Goal: Find specific page/section: Find specific page/section

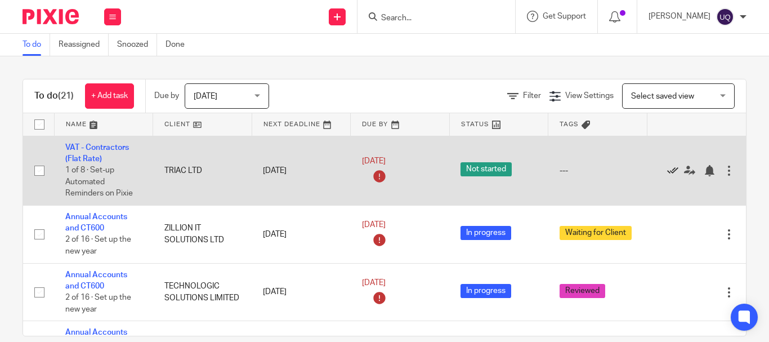
click at [670, 173] on icon at bounding box center [672, 170] width 11 height 11
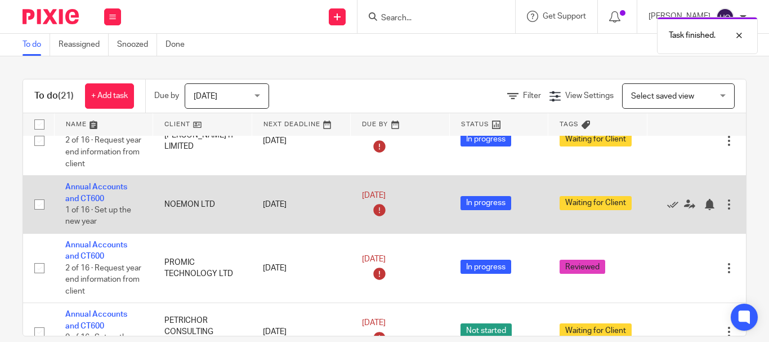
scroll to position [169, 0]
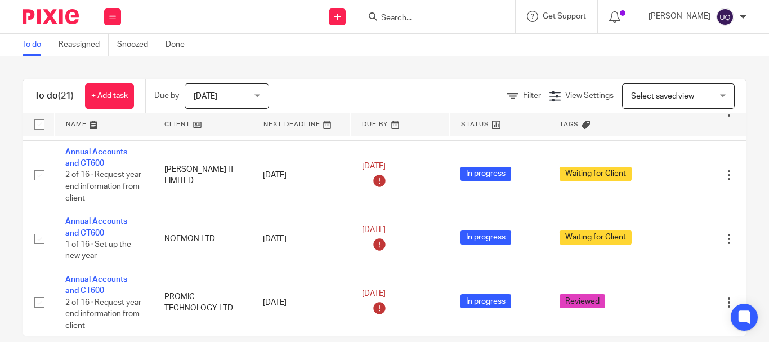
click at [431, 19] on input "Search" at bounding box center [430, 19] width 101 height 10
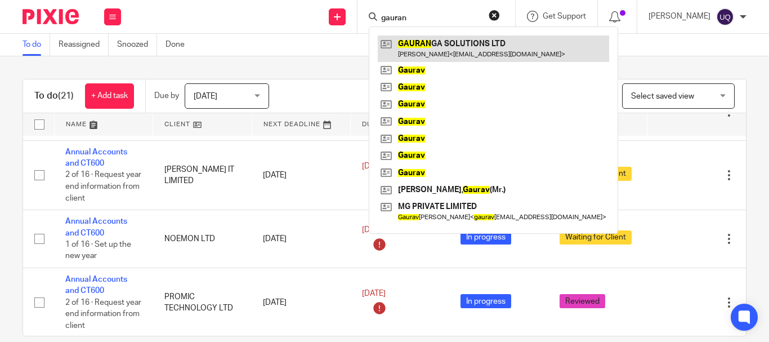
type input "gauran"
click at [455, 44] on link at bounding box center [493, 48] width 231 height 26
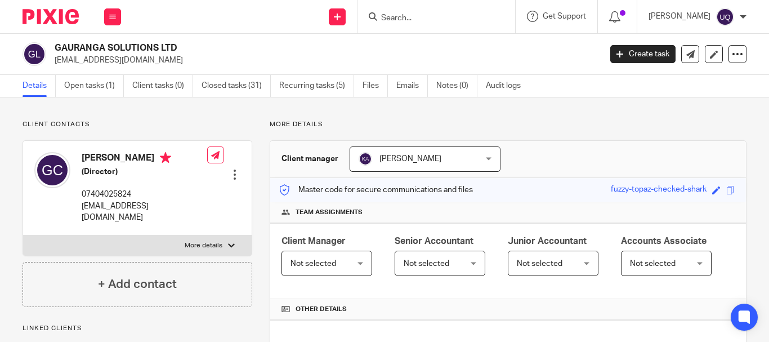
drag, startPoint x: 183, startPoint y: 46, endPoint x: 55, endPoint y: 42, distance: 128.4
click at [55, 42] on h2 "GAURANGA SOLUTIONS LTD" at bounding box center [270, 48] width 431 height 12
copy h2 "GAURANGA SOLUTIONS LTD"
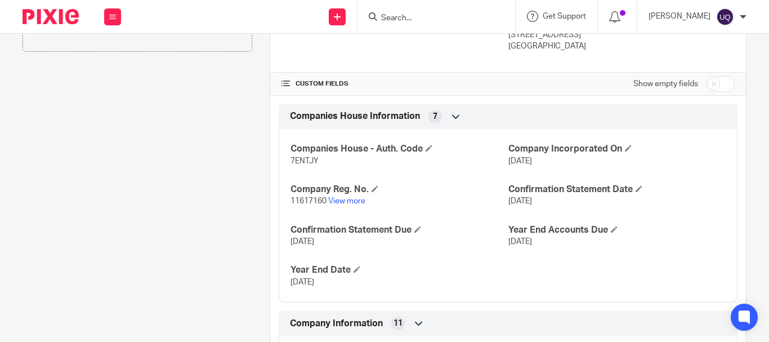
scroll to position [338, 0]
click at [292, 164] on span "7ENTJY" at bounding box center [304, 160] width 28 height 8
click at [295, 164] on span "7ENTJY" at bounding box center [304, 160] width 28 height 8
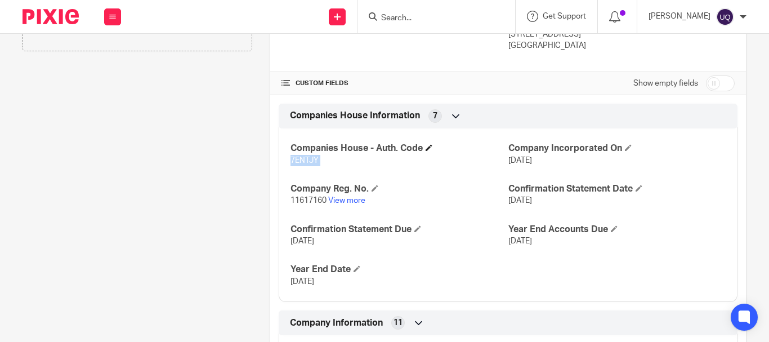
copy p "7ENTJY"
click at [342, 166] on p "7ENTJY" at bounding box center [398, 160] width 217 height 11
